Goal: Task Accomplishment & Management: Complete application form

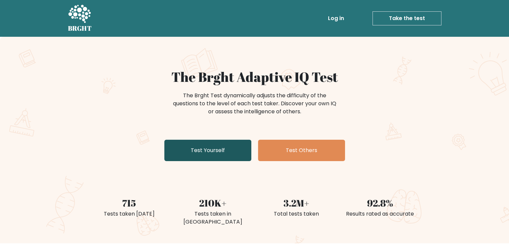
click at [205, 150] on link "Test Yourself" at bounding box center [207, 150] width 87 height 21
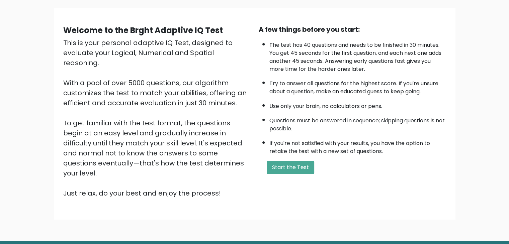
scroll to position [29, 0]
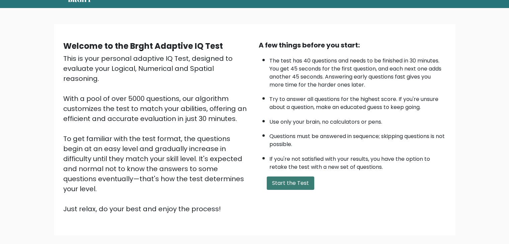
click at [276, 177] on button "Start the Test" at bounding box center [291, 183] width 48 height 13
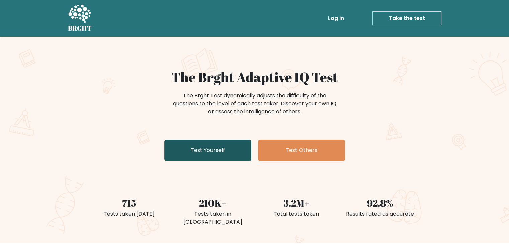
click at [208, 149] on link "Test Yourself" at bounding box center [207, 150] width 87 height 21
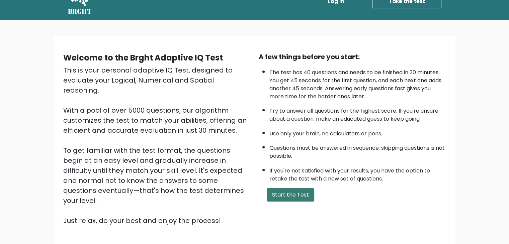
scroll to position [33, 0]
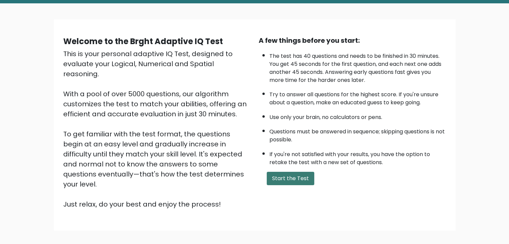
click at [278, 174] on button "Start the Test" at bounding box center [291, 178] width 48 height 13
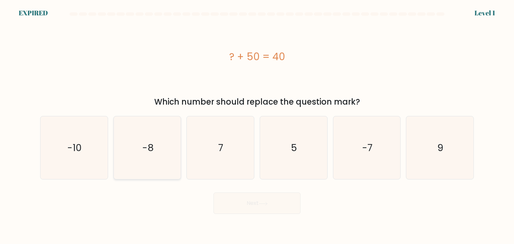
click at [173, 146] on icon "-8" at bounding box center [147, 147] width 63 height 63
click at [257, 126] on input "b. -8" at bounding box center [257, 123] width 0 height 3
radio input "true"
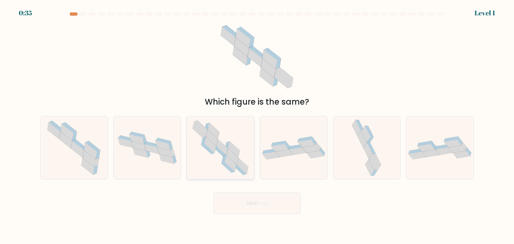
click at [243, 153] on icon at bounding box center [220, 147] width 64 height 63
click at [257, 126] on input "c." at bounding box center [257, 123] width 0 height 3
radio input "true"
click at [266, 192] on div "Next" at bounding box center [257, 201] width 442 height 26
click at [266, 194] on button "Next" at bounding box center [257, 203] width 87 height 21
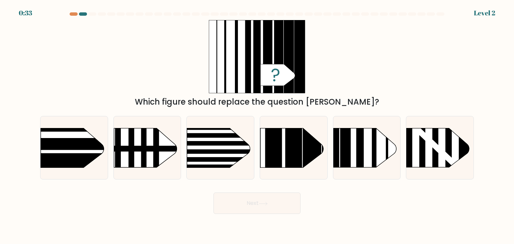
click at [266, 207] on button "Next" at bounding box center [257, 203] width 87 height 21
click at [269, 180] on div at bounding box center [294, 148] width 68 height 64
click at [257, 126] on input "d." at bounding box center [257, 123] width 0 height 3
radio input "true"
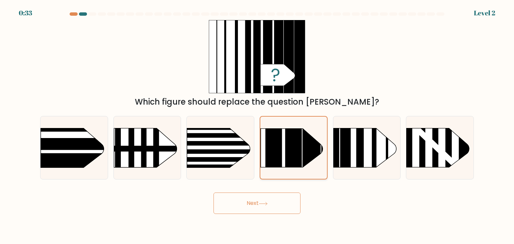
click at [270, 177] on div at bounding box center [294, 148] width 68 height 64
click at [257, 126] on input "d." at bounding box center [257, 123] width 0 height 3
click at [263, 202] on button "Next" at bounding box center [257, 203] width 87 height 21
click at [263, 202] on icon at bounding box center [263, 204] width 9 height 4
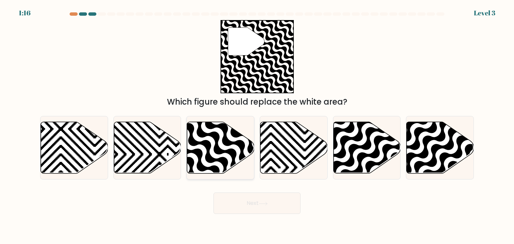
click at [243, 172] on icon at bounding box center [220, 148] width 67 height 53
click at [257, 126] on input "c." at bounding box center [257, 123] width 0 height 3
radio input "true"
click at [250, 198] on button "Next" at bounding box center [257, 203] width 87 height 21
click at [251, 200] on button "Next" at bounding box center [257, 203] width 87 height 21
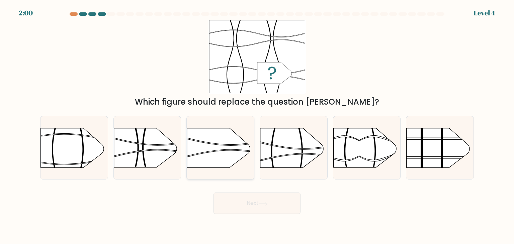
click at [250, 166] on rect at bounding box center [186, 180] width 175 height 133
click at [257, 126] on input "c." at bounding box center [257, 123] width 0 height 3
radio input "true"
click at [270, 197] on button "Next" at bounding box center [257, 203] width 87 height 21
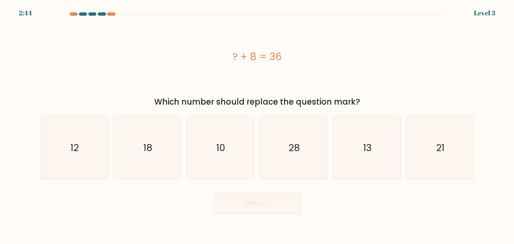
click at [274, 167] on icon "28" at bounding box center [293, 147] width 63 height 63
click at [257, 126] on input "d. 28" at bounding box center [257, 123] width 0 height 3
radio input "true"
click at [276, 191] on div "Next" at bounding box center [257, 201] width 442 height 26
click at [276, 196] on button "Next" at bounding box center [257, 203] width 87 height 21
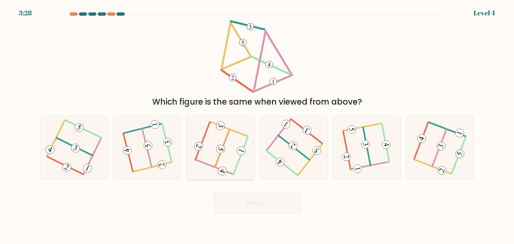
click at [223, 150] on icon at bounding box center [221, 149] width 6 height 5
click at [257, 126] on input "c." at bounding box center [257, 123] width 0 height 3
radio input "true"
click at [254, 192] on div "Next" at bounding box center [257, 201] width 442 height 26
click at [257, 199] on button "Next" at bounding box center [257, 203] width 87 height 21
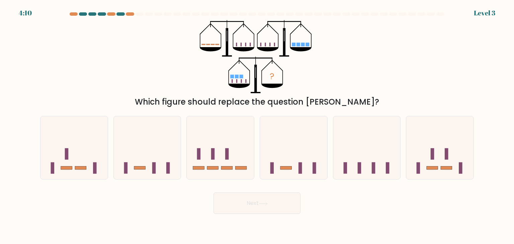
click at [288, 151] on icon at bounding box center [293, 148] width 67 height 56
click at [257, 126] on input "d." at bounding box center [257, 123] width 0 height 3
radio input "true"
click at [250, 220] on body "4:10 Level 3" at bounding box center [257, 122] width 514 height 244
click at [253, 209] on button "Next" at bounding box center [257, 203] width 87 height 21
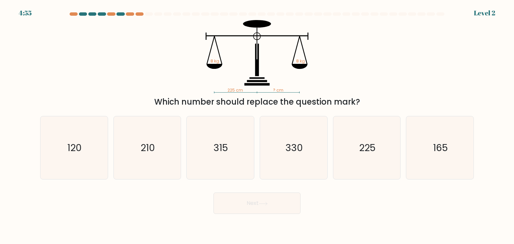
click at [323, 151] on icon "330" at bounding box center [293, 147] width 63 height 63
click at [257, 126] on input "d. 330" at bounding box center [257, 123] width 0 height 3
radio input "true"
click at [281, 195] on button "Next" at bounding box center [257, 203] width 87 height 21
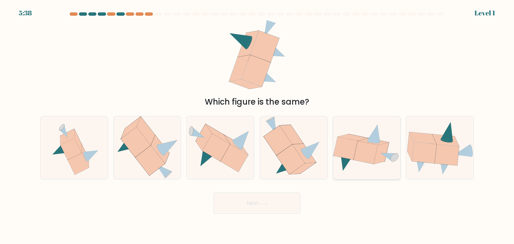
click at [348, 160] on icon at bounding box center [346, 162] width 13 height 18
click at [257, 126] on input "e." at bounding box center [257, 123] width 0 height 3
radio input "true"
click at [271, 200] on button "Next" at bounding box center [257, 203] width 87 height 21
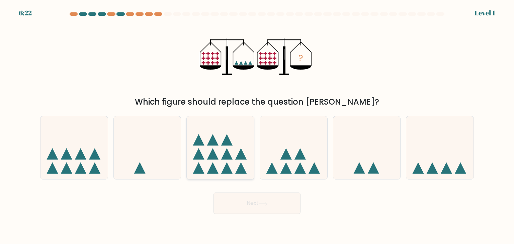
click at [204, 164] on icon at bounding box center [220, 148] width 67 height 56
click at [257, 126] on input "c." at bounding box center [257, 123] width 0 height 3
radio input "true"
click at [238, 200] on button "Next" at bounding box center [257, 203] width 87 height 21
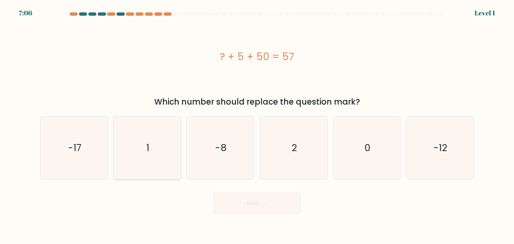
click at [162, 154] on icon "1" at bounding box center [147, 147] width 63 height 63
click at [257, 126] on input "b. 1" at bounding box center [257, 123] width 0 height 3
radio input "true"
click at [229, 203] on button "Next" at bounding box center [257, 203] width 87 height 21
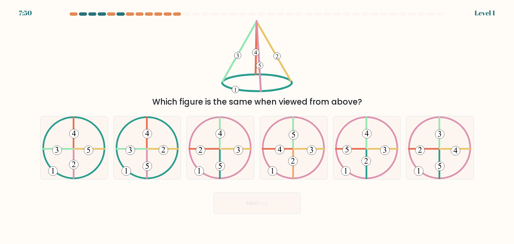
click at [221, 165] on icon at bounding box center [220, 166] width 3 height 6
click at [257, 126] on input "c." at bounding box center [257, 123] width 0 height 3
radio input "true"
click at [246, 200] on button "Next" at bounding box center [257, 203] width 87 height 21
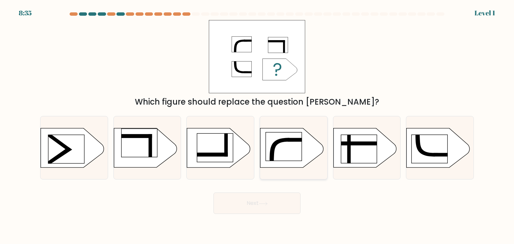
click at [271, 166] on icon at bounding box center [291, 148] width 63 height 39
click at [257, 126] on input "d." at bounding box center [257, 123] width 0 height 3
radio input "true"
click at [258, 202] on button "Next" at bounding box center [257, 203] width 87 height 21
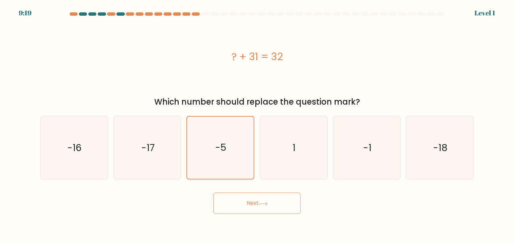
click at [251, 191] on div "Next" at bounding box center [257, 201] width 442 height 26
click at [247, 195] on button "Next" at bounding box center [257, 203] width 87 height 21
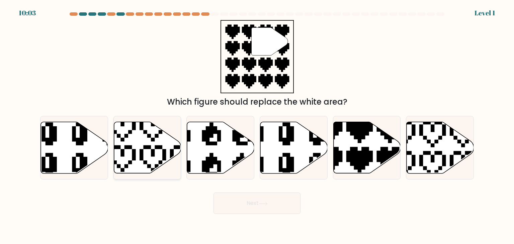
click at [161, 149] on icon at bounding box center [147, 148] width 67 height 52
click at [257, 126] on input "b." at bounding box center [257, 123] width 0 height 3
radio input "true"
click at [231, 200] on button "Next" at bounding box center [257, 203] width 87 height 21
click at [226, 160] on icon at bounding box center [220, 148] width 67 height 52
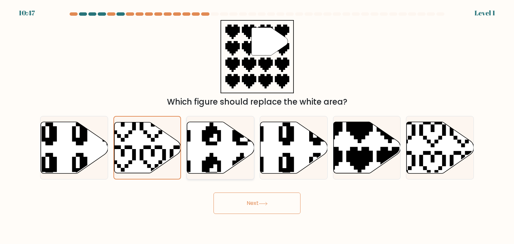
click at [257, 126] on input "c." at bounding box center [257, 123] width 0 height 3
radio input "true"
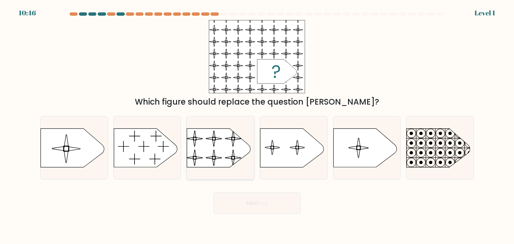
click at [244, 162] on rect at bounding box center [186, 124] width 154 height 117
click at [257, 126] on input "c." at bounding box center [257, 123] width 0 height 3
radio input "true"
click at [256, 209] on button "Next" at bounding box center [257, 203] width 87 height 21
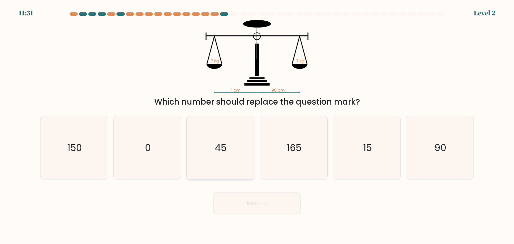
click at [182, 162] on div "b. 0" at bounding box center [147, 148] width 73 height 64
click at [233, 194] on button "Next" at bounding box center [257, 203] width 87 height 21
click at [227, 178] on icon "45" at bounding box center [220, 147] width 63 height 63
click at [257, 126] on input "c. 45" at bounding box center [257, 123] width 0 height 3
radio input "true"
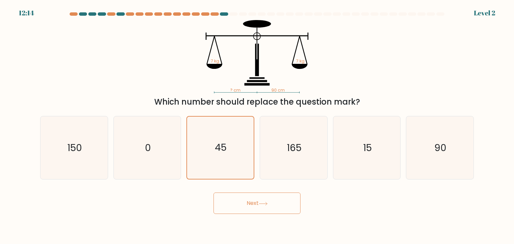
click at [236, 196] on button "Next" at bounding box center [257, 203] width 87 height 21
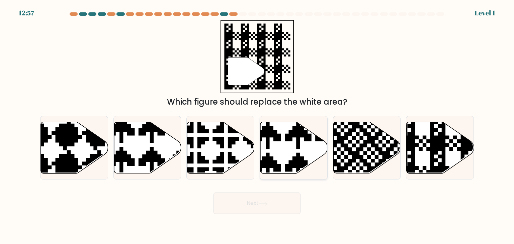
click at [277, 160] on icon at bounding box center [293, 148] width 67 height 52
click at [257, 126] on input "d." at bounding box center [257, 123] width 0 height 3
radio input "true"
click at [265, 201] on button "Next" at bounding box center [257, 203] width 87 height 21
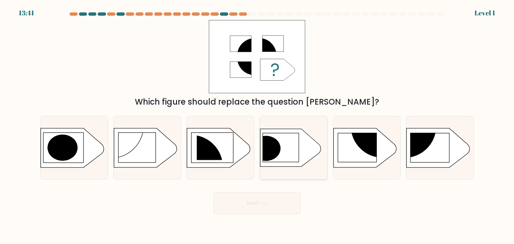
click at [321, 159] on icon at bounding box center [293, 148] width 67 height 38
click at [257, 126] on input "d." at bounding box center [257, 123] width 0 height 3
radio input "true"
click at [285, 199] on button "Next" at bounding box center [257, 203] width 87 height 21
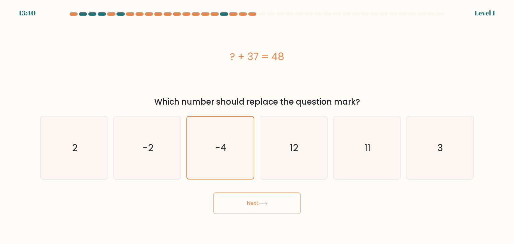
click at [222, 188] on div "Next" at bounding box center [257, 201] width 442 height 26
click at [231, 203] on button "Next" at bounding box center [257, 203] width 87 height 21
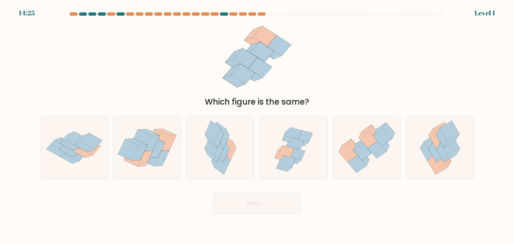
click at [114, 141] on icon at bounding box center [147, 148] width 67 height 54
click at [257, 126] on input "b." at bounding box center [257, 123] width 0 height 3
radio input "true"
click at [233, 206] on button "Next" at bounding box center [257, 203] width 87 height 21
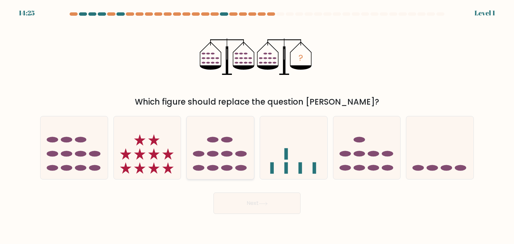
click at [212, 167] on ellipse at bounding box center [212, 168] width 11 height 6
click at [257, 126] on input "c." at bounding box center [257, 123] width 0 height 3
radio input "true"
click at [244, 199] on button "Next" at bounding box center [257, 203] width 87 height 21
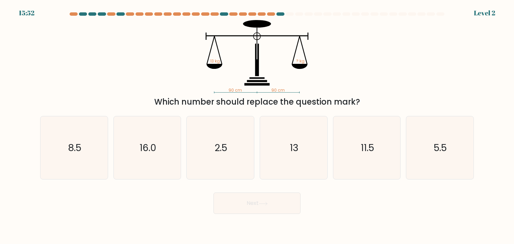
click at [276, 169] on icon "13" at bounding box center [293, 147] width 63 height 63
click at [257, 126] on input "d. 13" at bounding box center [257, 123] width 0 height 3
radio input "true"
click at [271, 208] on button "Next" at bounding box center [257, 203] width 87 height 21
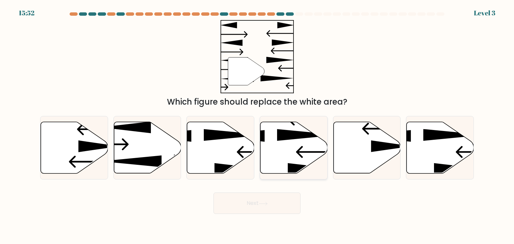
click at [320, 160] on icon at bounding box center [293, 148] width 67 height 53
click at [257, 126] on input "d." at bounding box center [257, 123] width 0 height 3
radio input "true"
click at [285, 197] on button "Next" at bounding box center [257, 203] width 87 height 21
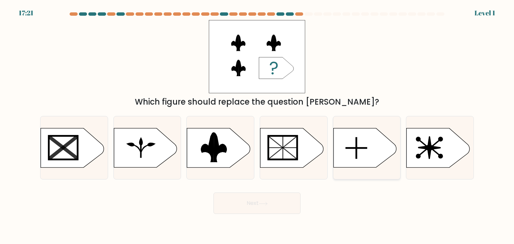
click at [336, 162] on icon at bounding box center [364, 148] width 63 height 39
click at [257, 126] on input "e." at bounding box center [257, 123] width 0 height 3
radio input "true"
click at [282, 200] on button "Next" at bounding box center [257, 203] width 87 height 21
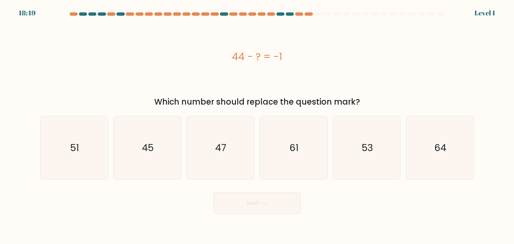
click at [268, 158] on icon "61" at bounding box center [293, 147] width 63 height 63
click at [257, 126] on input "d. 61" at bounding box center [257, 123] width 0 height 3
radio input "true"
click at [269, 203] on button "Next" at bounding box center [257, 203] width 87 height 21
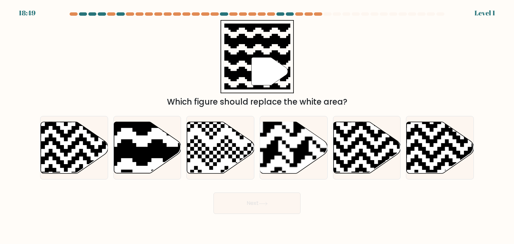
click at [230, 155] on icon at bounding box center [198, 121] width 122 height 122
click at [257, 126] on input "c." at bounding box center [257, 123] width 0 height 3
radio input "true"
click at [247, 201] on button "Next" at bounding box center [257, 203] width 87 height 21
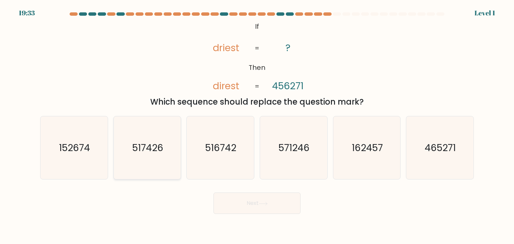
click at [170, 154] on icon "517426" at bounding box center [147, 147] width 63 height 63
click at [257, 126] on input "b. 517426" at bounding box center [257, 123] width 0 height 3
radio input "true"
click at [230, 198] on button "Next" at bounding box center [257, 203] width 87 height 21
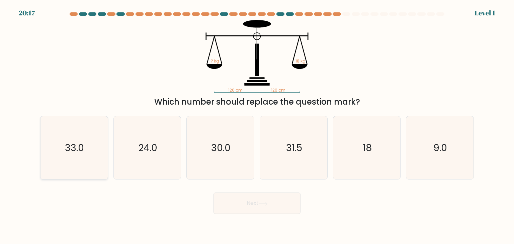
click at [101, 143] on icon "33.0" at bounding box center [74, 147] width 63 height 63
click at [257, 126] on input "a. 33.0" at bounding box center [257, 123] width 0 height 3
radio input "true"
click at [198, 195] on div "Next" at bounding box center [257, 201] width 442 height 26
click at [244, 219] on body "21:01 Level 1" at bounding box center [257, 122] width 514 height 244
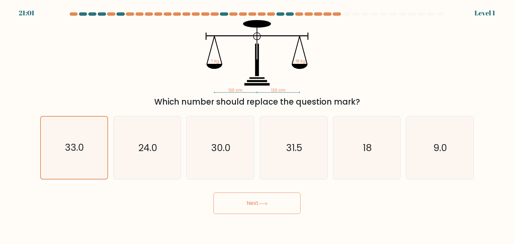
click at [243, 211] on button "Next" at bounding box center [257, 203] width 87 height 21
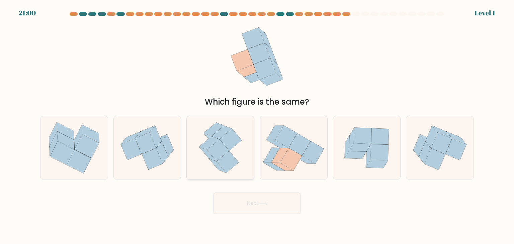
click at [230, 163] on icon at bounding box center [228, 162] width 22 height 22
click at [257, 126] on input "c." at bounding box center [257, 123] width 0 height 3
radio input "true"
click at [254, 207] on button "Next" at bounding box center [257, 203] width 87 height 21
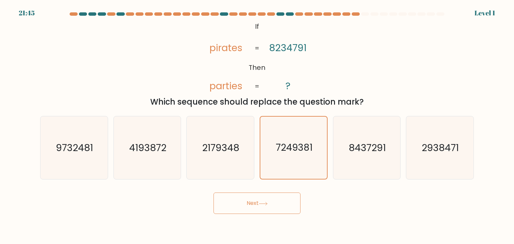
click at [276, 199] on button "Next" at bounding box center [257, 203] width 87 height 21
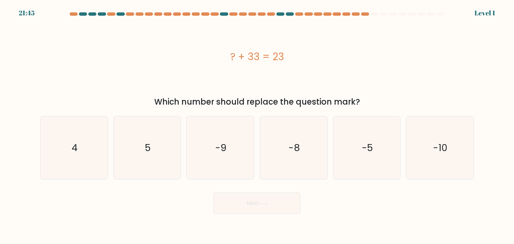
click at [352, 164] on icon "-5" at bounding box center [366, 147] width 63 height 63
click at [257, 126] on input "e. -5" at bounding box center [257, 123] width 0 height 3
radio input "true"
click at [287, 206] on button "Next" at bounding box center [257, 203] width 87 height 21
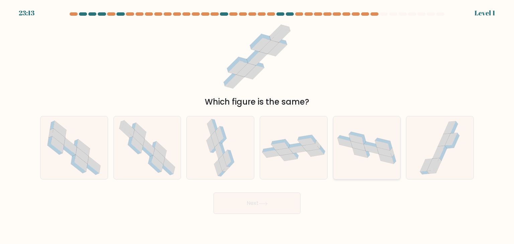
click at [361, 156] on icon at bounding box center [360, 153] width 15 height 10
click at [257, 126] on input "e." at bounding box center [257, 123] width 0 height 3
radio input "true"
click at [276, 200] on button "Next" at bounding box center [257, 203] width 87 height 21
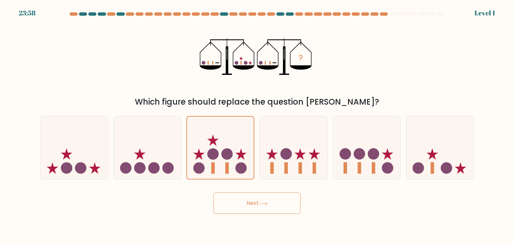
click at [262, 204] on icon at bounding box center [263, 203] width 8 height 3
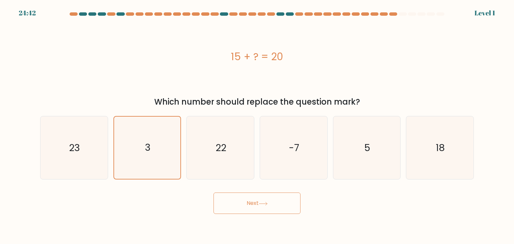
click at [210, 192] on div "Next" at bounding box center [257, 201] width 442 height 26
click at [228, 203] on button "Next" at bounding box center [257, 203] width 87 height 21
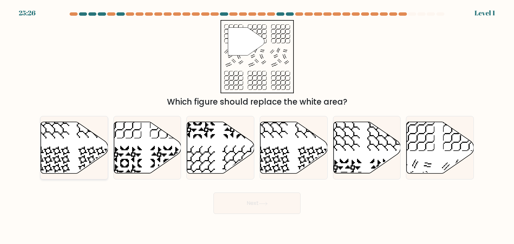
click at [107, 158] on icon at bounding box center [95, 164] width 35 height 35
click at [257, 126] on input "a." at bounding box center [257, 123] width 0 height 3
radio input "true"
click at [244, 211] on button "Next" at bounding box center [257, 203] width 87 height 21
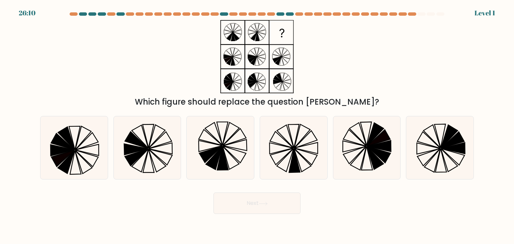
click at [207, 169] on icon at bounding box center [220, 147] width 63 height 63
click at [257, 126] on input "c." at bounding box center [257, 123] width 0 height 3
radio input "true"
click at [249, 214] on body "26:10 Level 1" at bounding box center [257, 122] width 514 height 244
click at [229, 199] on button "Next" at bounding box center [257, 203] width 87 height 21
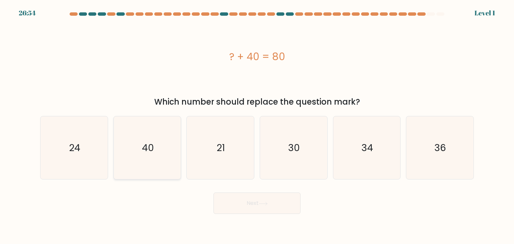
click at [149, 155] on icon "40" at bounding box center [147, 147] width 63 height 63
click at [257, 126] on input "b. 40" at bounding box center [257, 123] width 0 height 3
radio input "true"
click at [228, 200] on button "Next" at bounding box center [257, 203] width 87 height 21
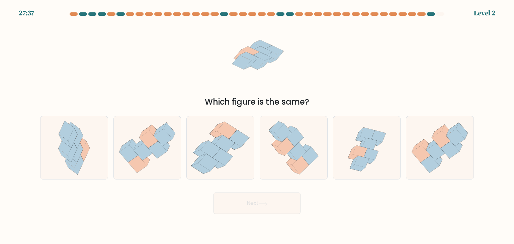
click at [321, 181] on form at bounding box center [257, 113] width 514 height 202
click at [297, 171] on icon at bounding box center [300, 165] width 17 height 18
click at [257, 126] on input "d." at bounding box center [257, 123] width 0 height 3
radio input "true"
click at [284, 206] on button "Next" at bounding box center [257, 203] width 87 height 21
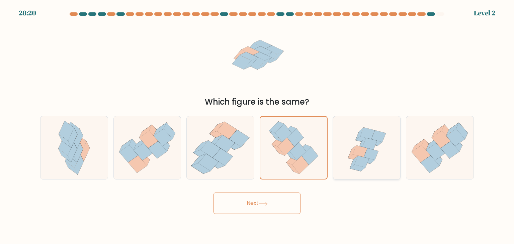
click at [382, 163] on icon at bounding box center [367, 147] width 66 height 63
click at [257, 126] on input "e." at bounding box center [257, 123] width 0 height 3
radio input "true"
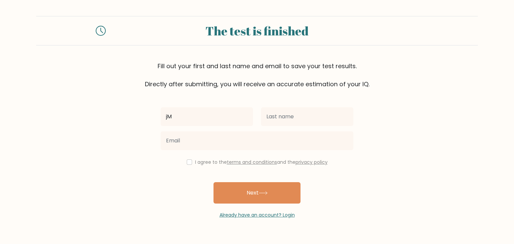
type input "j"
type input "[PERSON_NAME]"
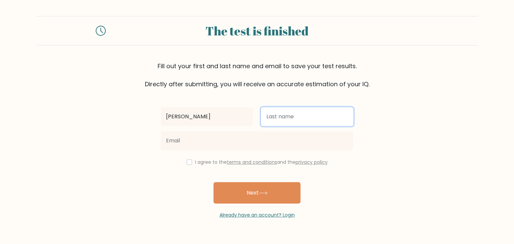
click at [303, 114] on input "text" at bounding box center [307, 116] width 92 height 19
type input "Bond"
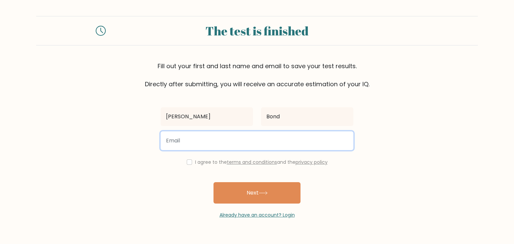
click at [217, 146] on input "email" at bounding box center [257, 141] width 193 height 19
type input "universala993@gmail.com"
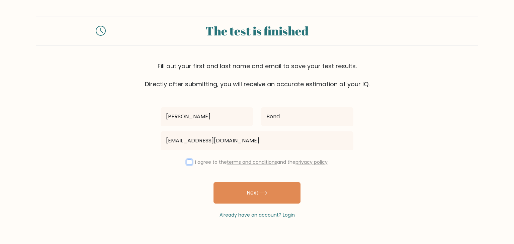
click at [188, 162] on input "checkbox" at bounding box center [189, 162] width 5 height 5
checkbox input "true"
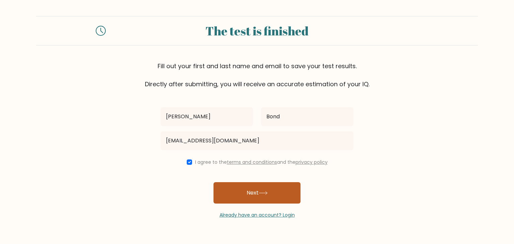
click at [288, 194] on button "Next" at bounding box center [257, 192] width 87 height 21
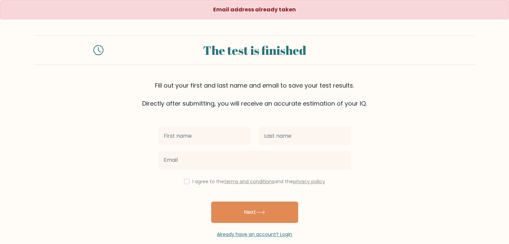
scroll to position [10, 0]
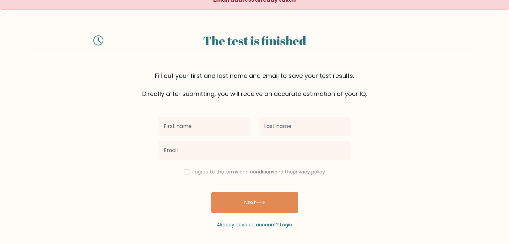
click at [198, 133] on input "text" at bounding box center [204, 126] width 92 height 19
type input "[PERSON_NAME]"
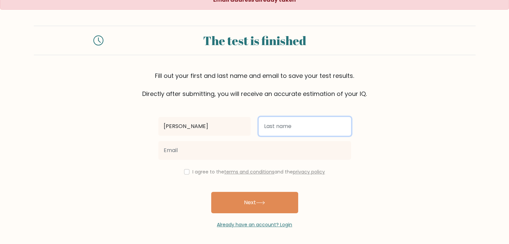
click at [279, 131] on input "text" at bounding box center [305, 126] width 92 height 19
type input "Bond"
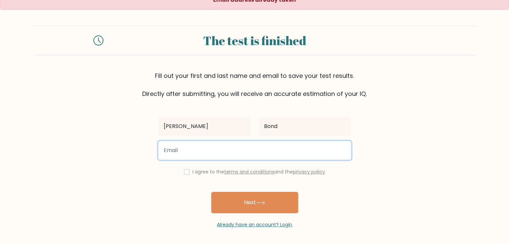
click at [238, 146] on input "email" at bounding box center [254, 150] width 193 height 19
type input "[EMAIL_ADDRESS][DOMAIN_NAME]"
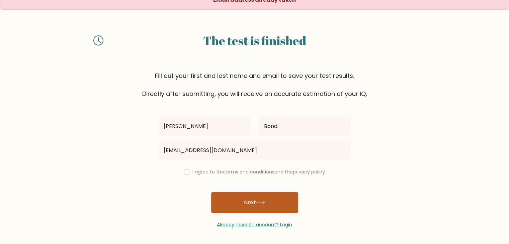
click at [269, 197] on button "Next" at bounding box center [254, 202] width 87 height 21
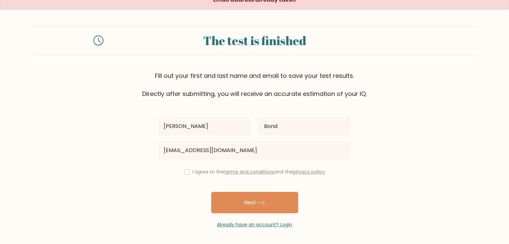
drag, startPoint x: 185, startPoint y: 166, endPoint x: 185, endPoint y: 171, distance: 5.0
click at [185, 166] on div "James Bond oinezaremzon@gmail.com I agree to the terms and conditions and the p…" at bounding box center [254, 163] width 201 height 130
click at [185, 172] on input "checkbox" at bounding box center [186, 171] width 5 height 5
checkbox input "true"
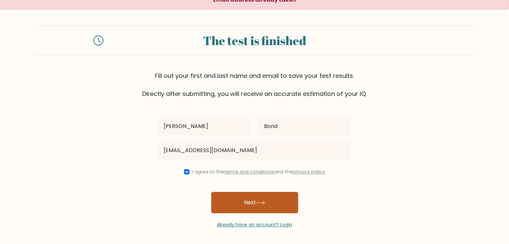
click at [244, 201] on button "Next" at bounding box center [254, 202] width 87 height 21
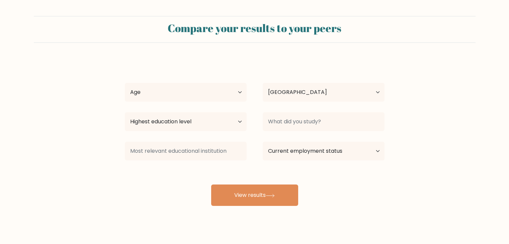
select select "PH"
click at [237, 97] on select "Age Under [DEMOGRAPHIC_DATA] [DEMOGRAPHIC_DATA] [DEMOGRAPHIC_DATA] [DEMOGRAPHIC…" at bounding box center [186, 92] width 122 height 19
select select "18_24"
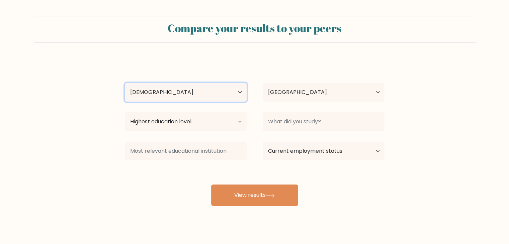
click at [125, 83] on select "Age Under [DEMOGRAPHIC_DATA] [DEMOGRAPHIC_DATA] [DEMOGRAPHIC_DATA] [DEMOGRAPHIC…" at bounding box center [186, 92] width 122 height 19
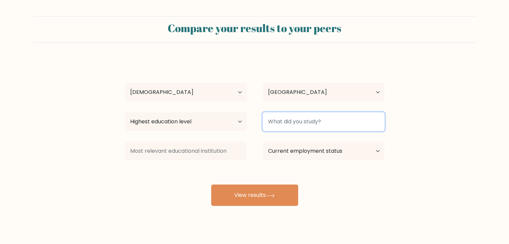
click at [289, 125] on input at bounding box center [324, 121] width 122 height 19
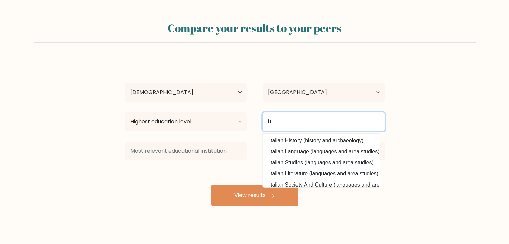
click at [253, 125] on div "Highest education level No schooling Primary Lower Secondary Upper Secondary Oc…" at bounding box center [255, 122] width 276 height 24
type input "IT"
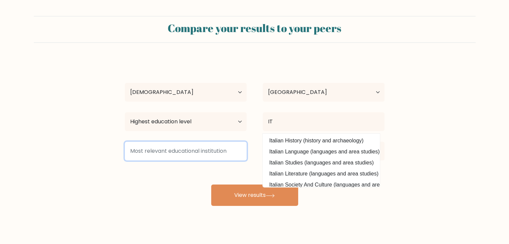
click at [204, 153] on input at bounding box center [186, 151] width 122 height 19
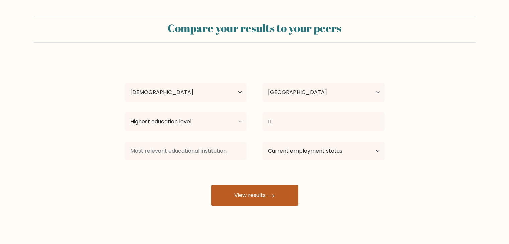
click at [247, 190] on button "View results" at bounding box center [254, 195] width 87 height 21
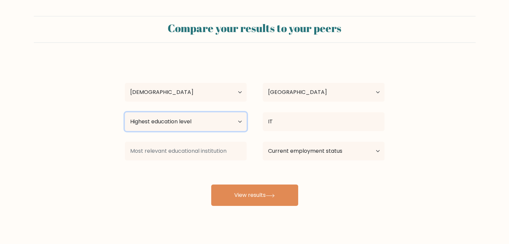
click at [174, 125] on select "Highest education level No schooling Primary Lower Secondary Upper Secondary Oc…" at bounding box center [186, 121] width 122 height 19
select select "bachelors_degree"
click at [125, 112] on select "Highest education level No schooling Primary Lower Secondary Upper Secondary Oc…" at bounding box center [186, 121] width 122 height 19
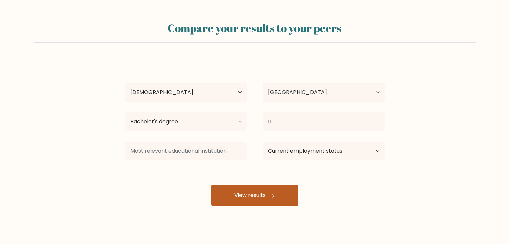
click at [242, 192] on button "View results" at bounding box center [254, 195] width 87 height 21
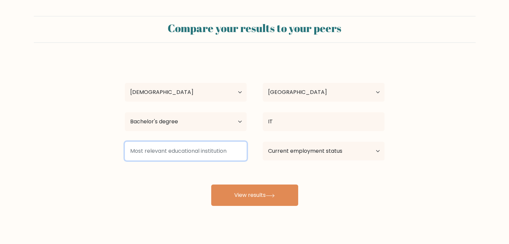
click at [187, 157] on input at bounding box center [186, 151] width 122 height 19
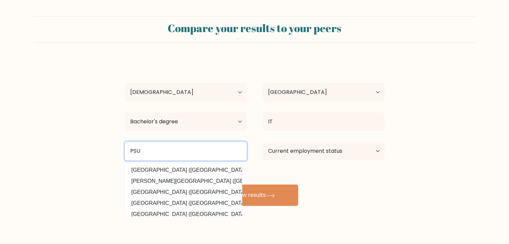
type input "PSU"
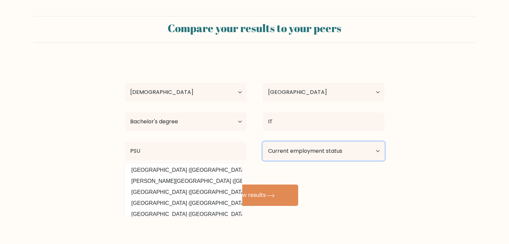
click at [332, 160] on select "Current employment status Employed Student Retired Other / prefer not to answer" at bounding box center [324, 151] width 122 height 19
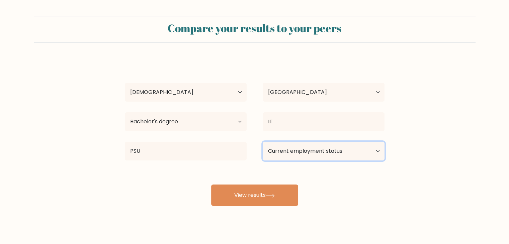
select select "other"
click at [263, 142] on select "Current employment status Employed Student Retired Other / prefer not to answer" at bounding box center [324, 151] width 122 height 19
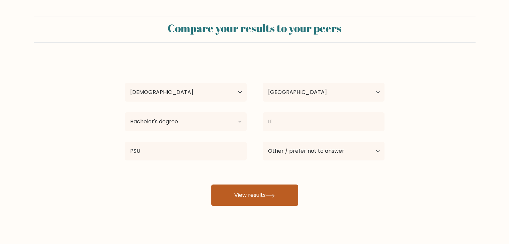
click at [288, 203] on button "View results" at bounding box center [254, 195] width 87 height 21
